Goal: Complete application form: Complete application form

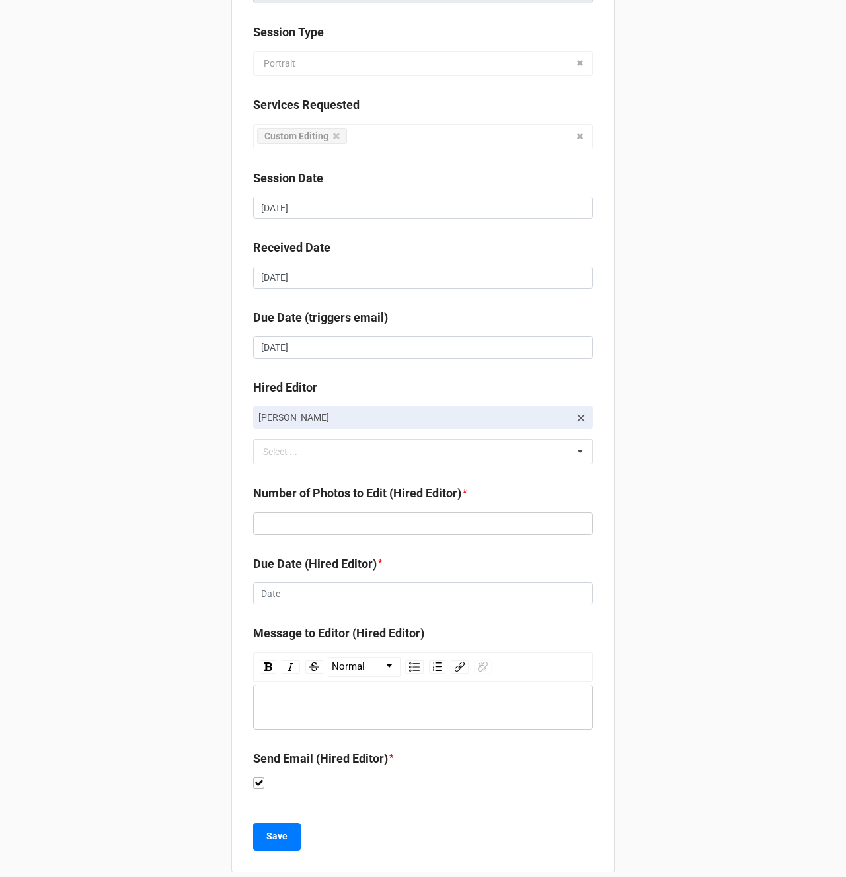
scroll to position [176, 0]
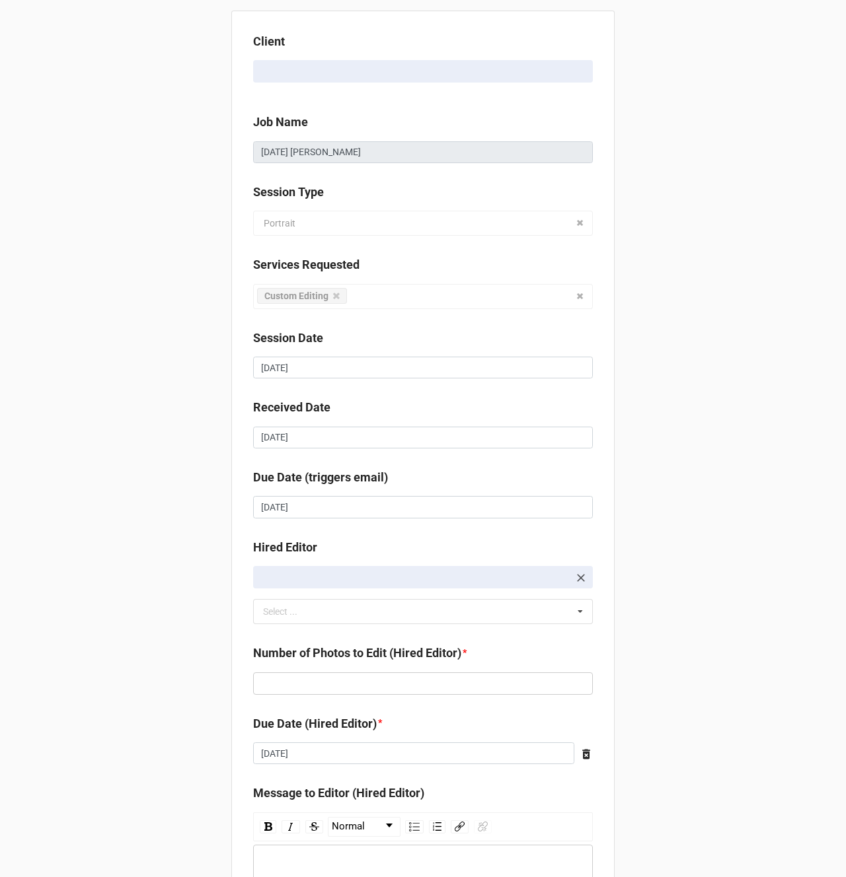
scroll to position [176, 0]
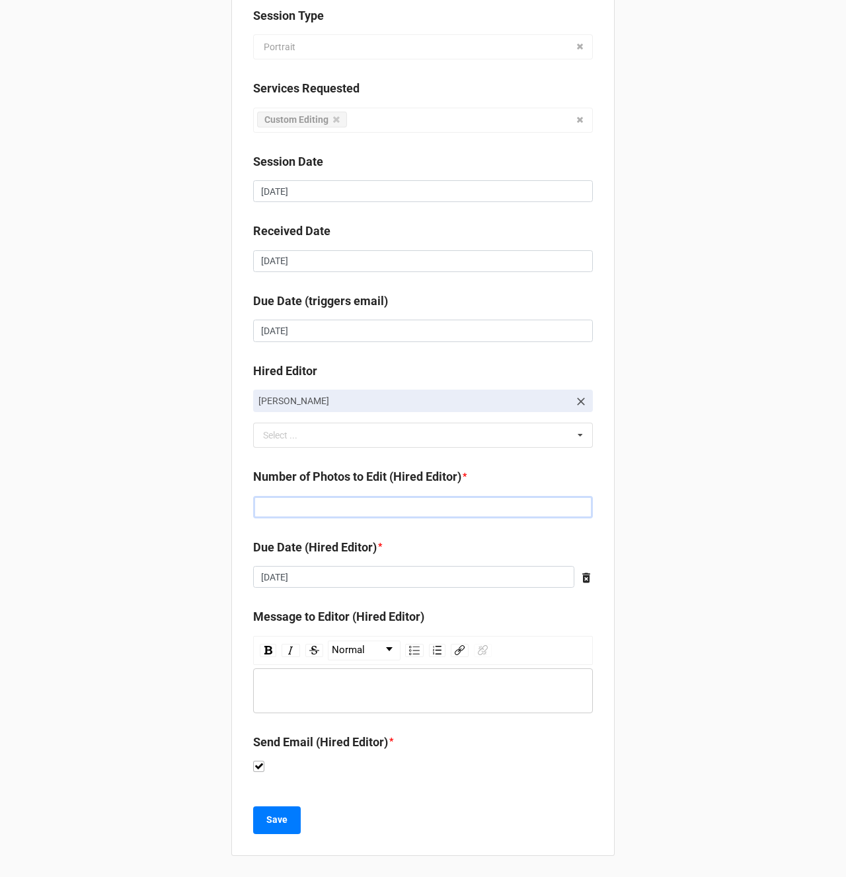
click at [288, 511] on input "text" at bounding box center [423, 507] width 340 height 22
click at [288, 507] on input "text" at bounding box center [423, 507] width 340 height 22
type input "149"
click at [278, 823] on b "Save" at bounding box center [276, 820] width 21 height 14
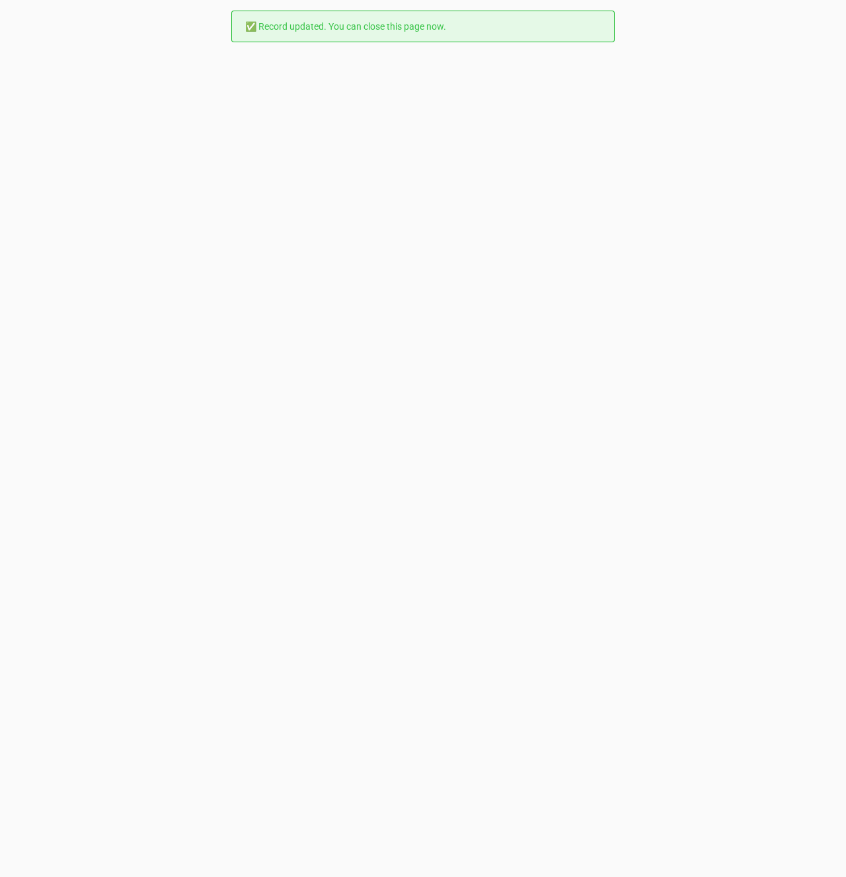
scroll to position [0, 0]
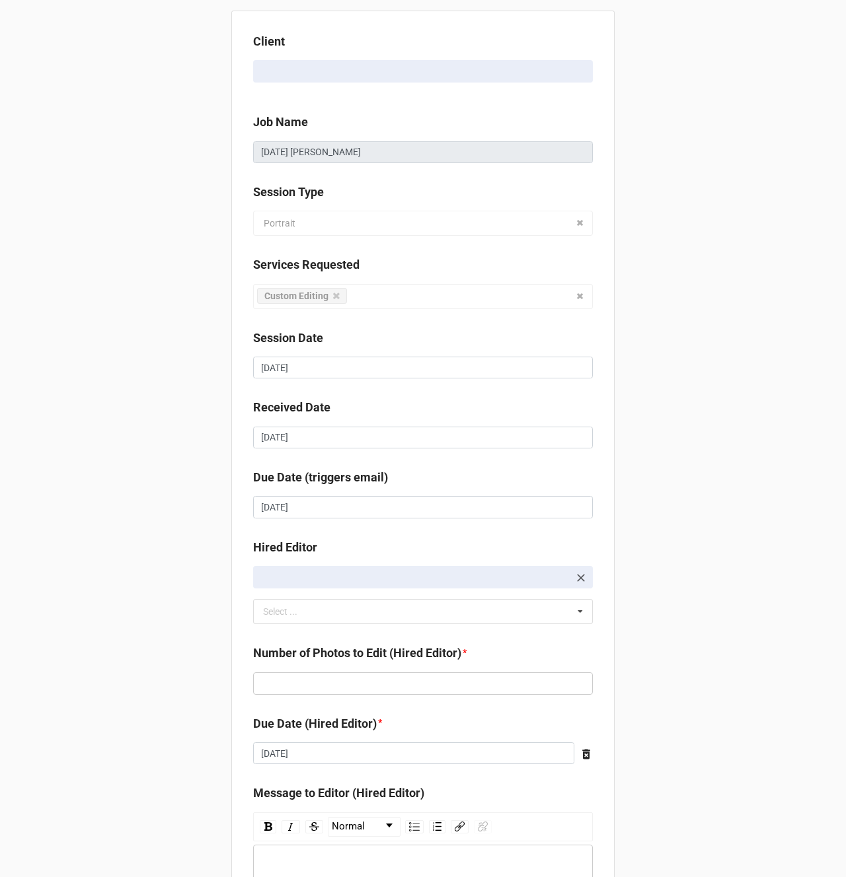
scroll to position [176, 0]
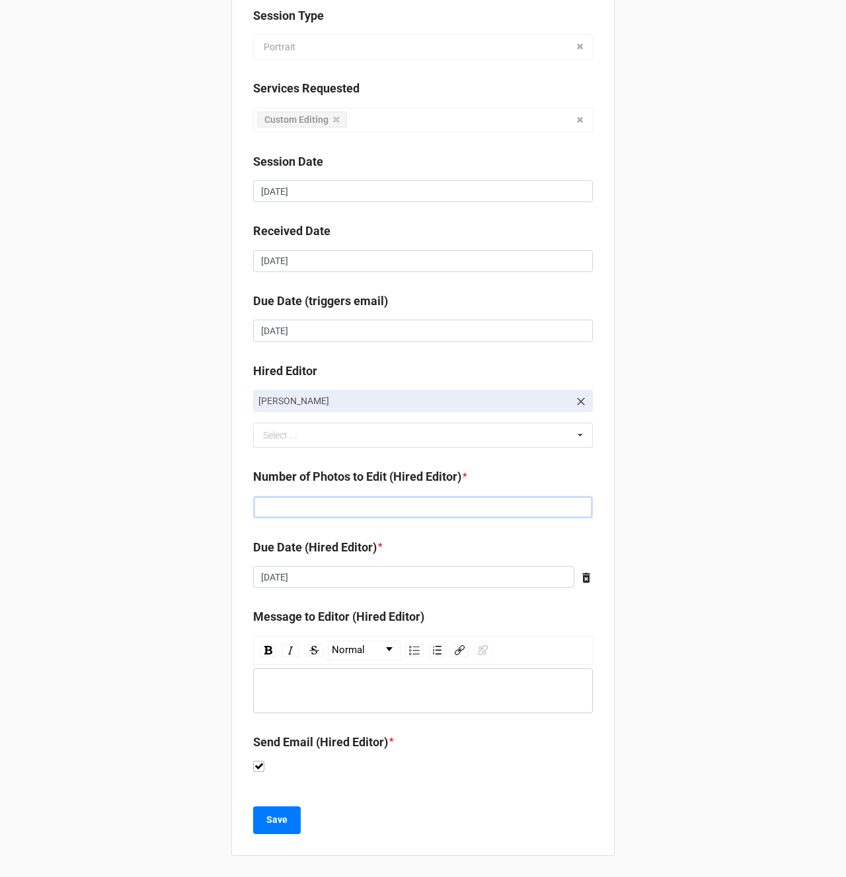
click at [292, 509] on input "text" at bounding box center [423, 507] width 340 height 22
type input "123"
click at [322, 675] on div "rdw-wrapper" at bounding box center [423, 691] width 340 height 45
click at [282, 822] on b "Save" at bounding box center [276, 820] width 21 height 14
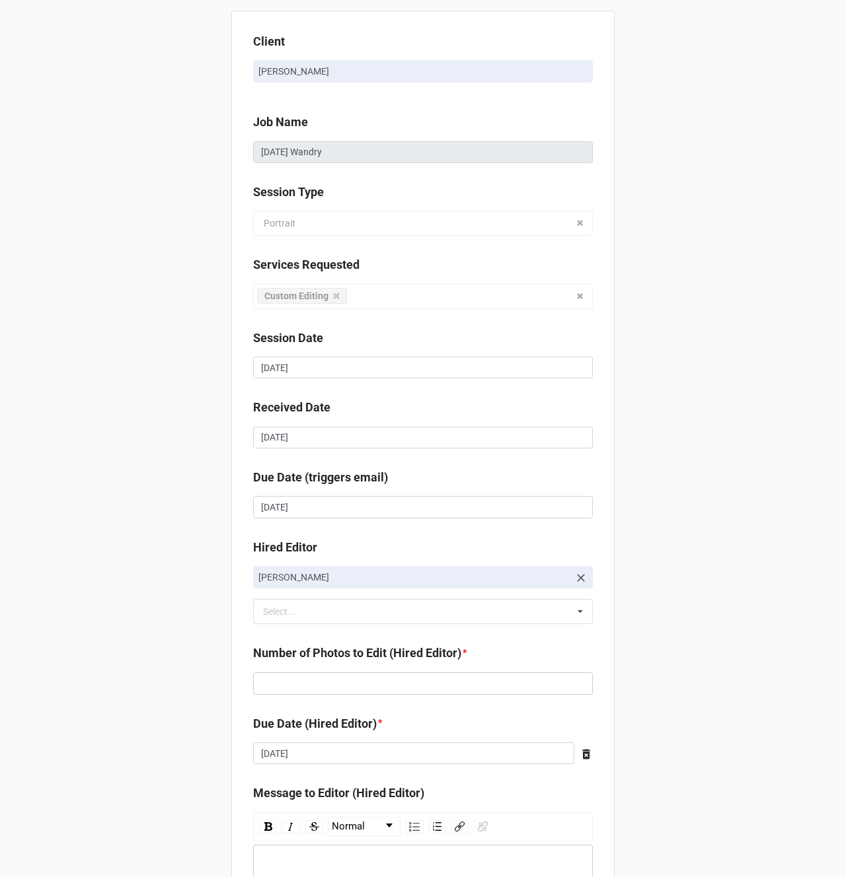
scroll to position [176, 0]
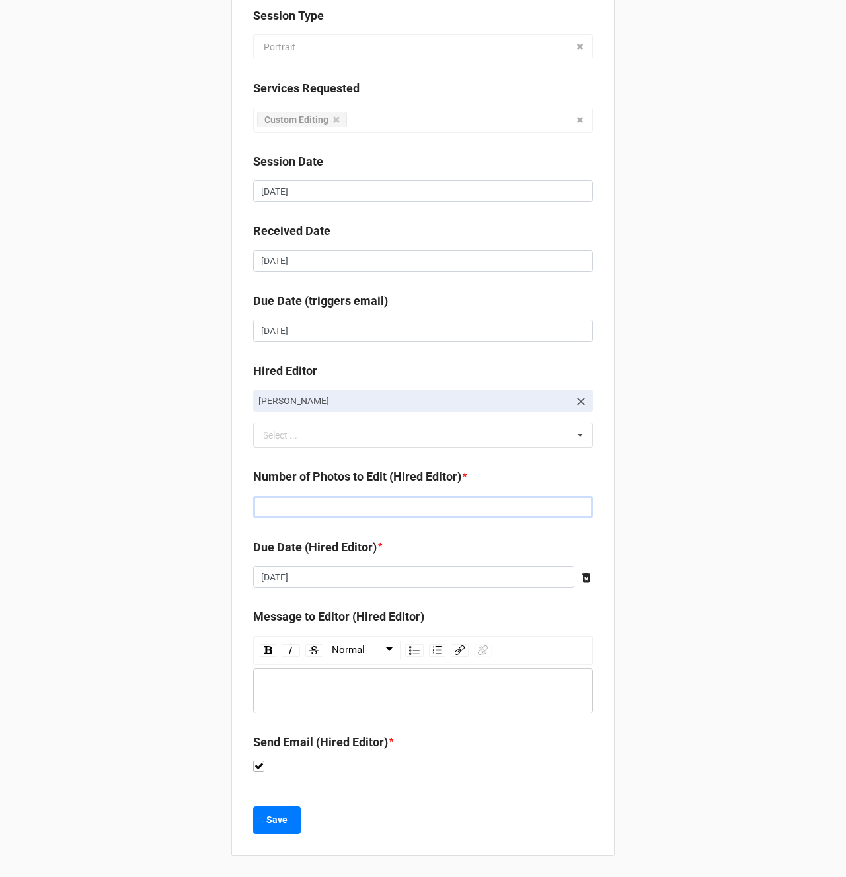
click at [266, 512] on input "text" at bounding box center [423, 507] width 340 height 22
type input "92"
click at [276, 817] on b "Save" at bounding box center [276, 820] width 21 height 14
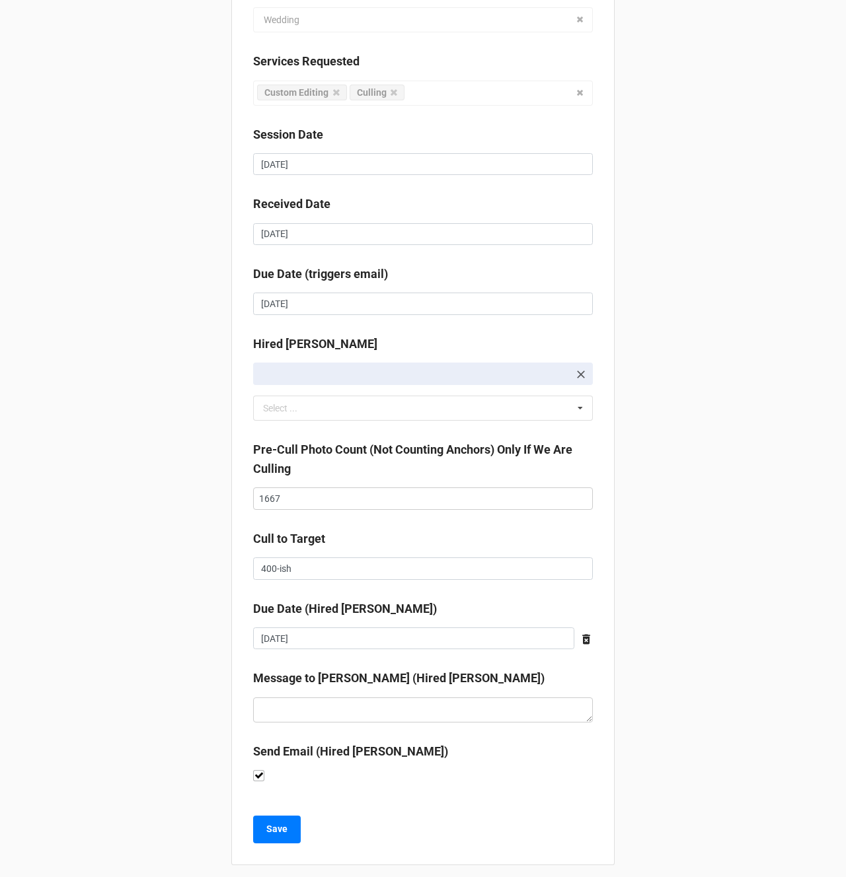
scroll to position [213, 0]
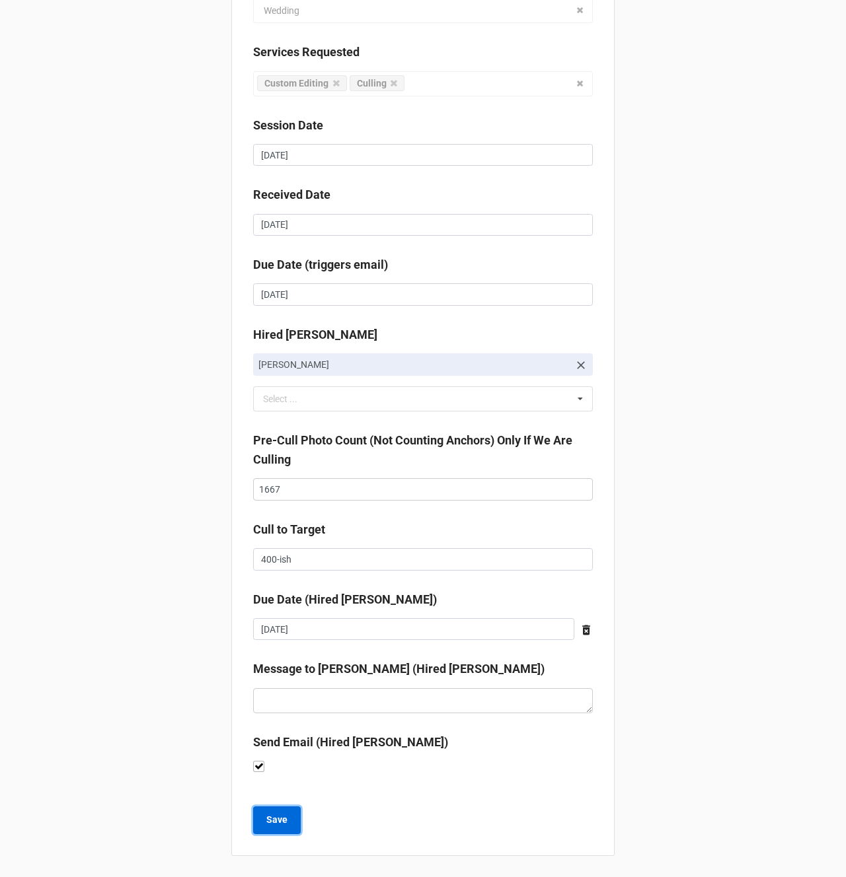
click at [272, 823] on b "Save" at bounding box center [276, 820] width 21 height 14
